Goal: Find specific page/section: Find specific page/section

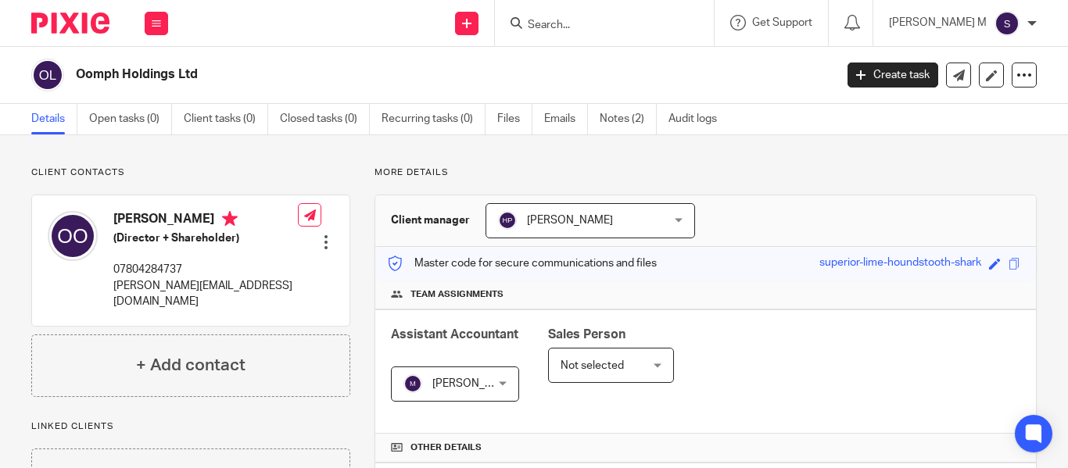
click at [573, 26] on div at bounding box center [602, 23] width 182 height 20
drag, startPoint x: 573, startPoint y: 25, endPoint x: 585, endPoint y: 25, distance: 12.5
click at [584, 25] on div at bounding box center [602, 23] width 182 height 20
click at [586, 25] on input "Search" at bounding box center [596, 26] width 141 height 14
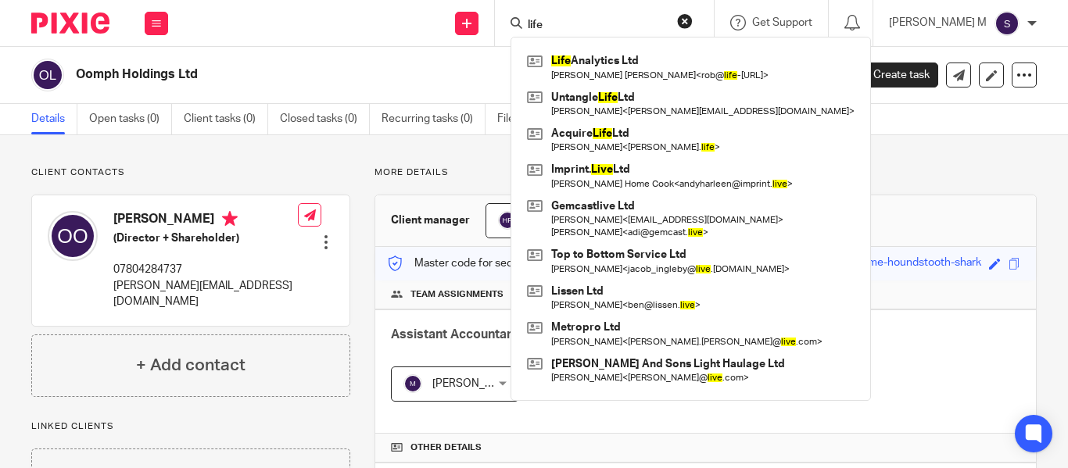
type input "life"
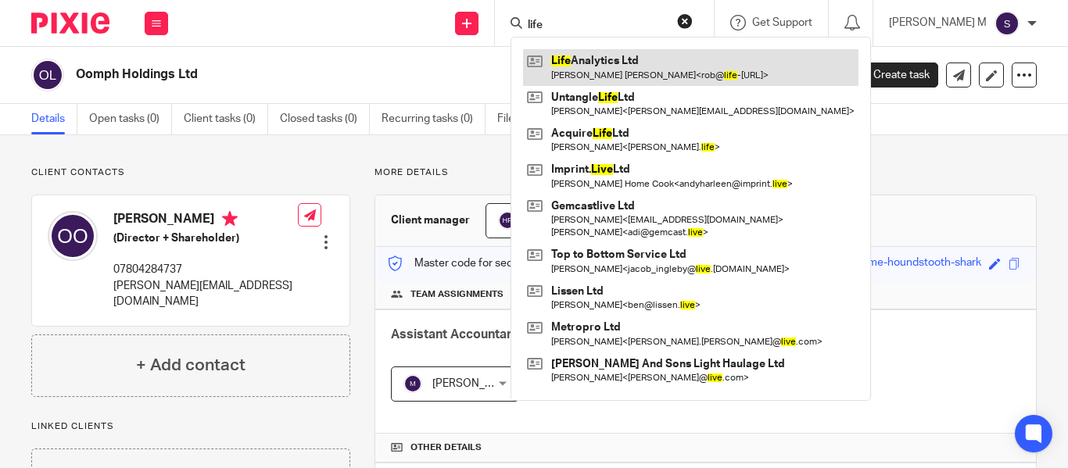
click at [640, 73] on link at bounding box center [691, 67] width 336 height 36
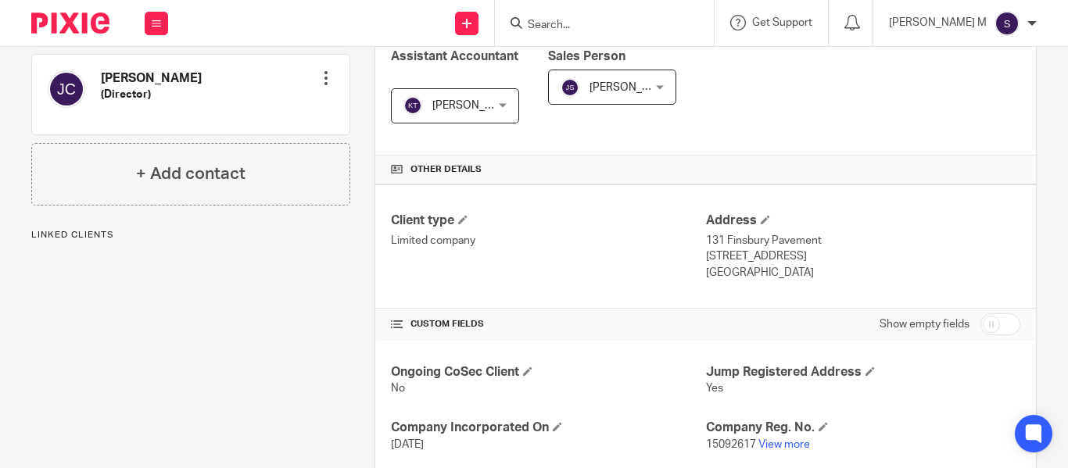
scroll to position [319, 0]
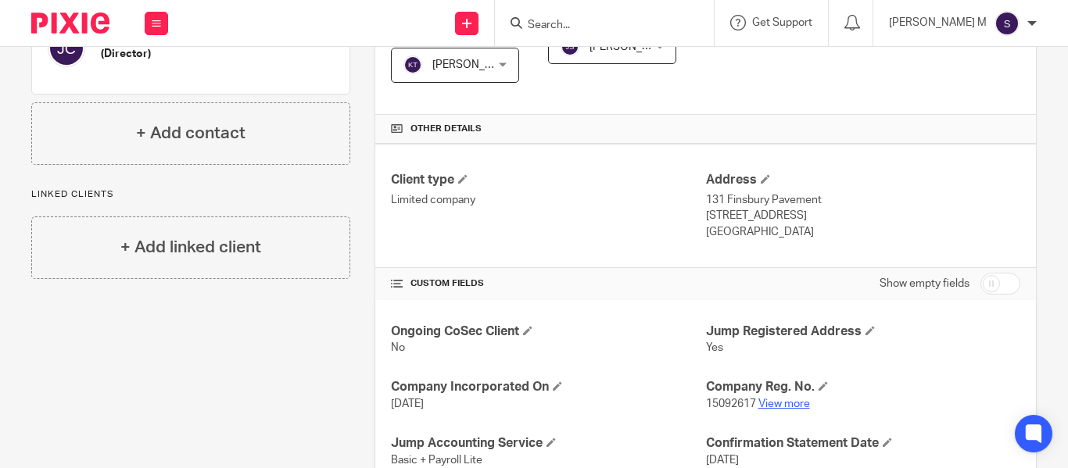
click at [764, 400] on link "View more" at bounding box center [785, 404] width 52 height 11
